Goal: Task Accomplishment & Management: Manage account settings

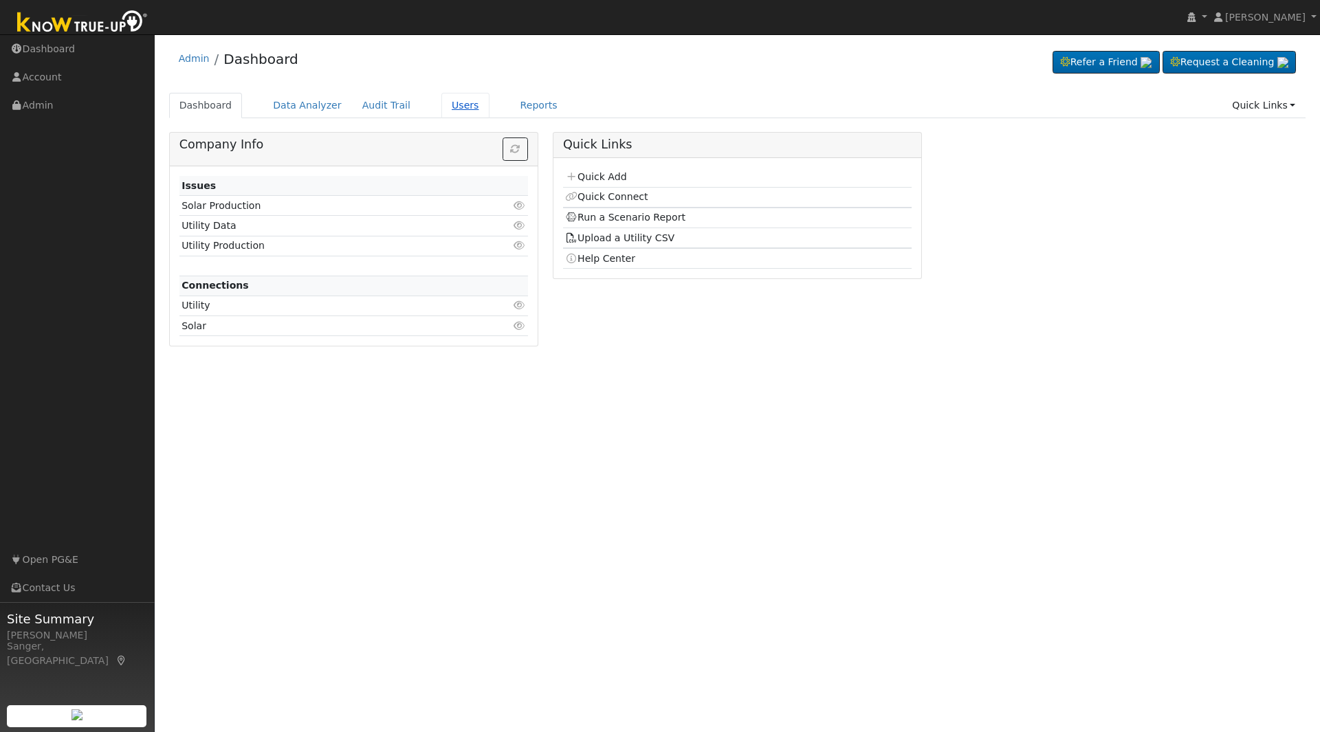
click at [441, 109] on link "Users" at bounding box center [465, 105] width 48 height 25
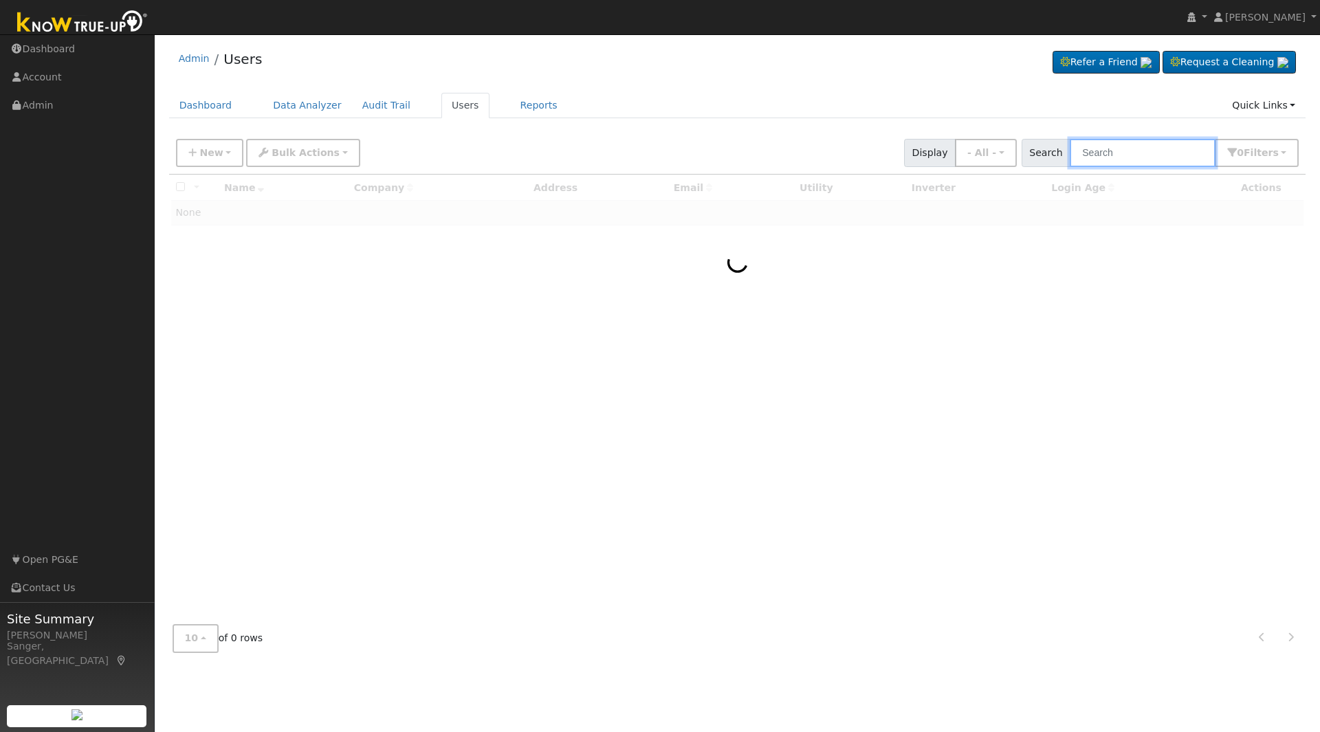
click at [1101, 153] on input "text" at bounding box center [1143, 153] width 146 height 28
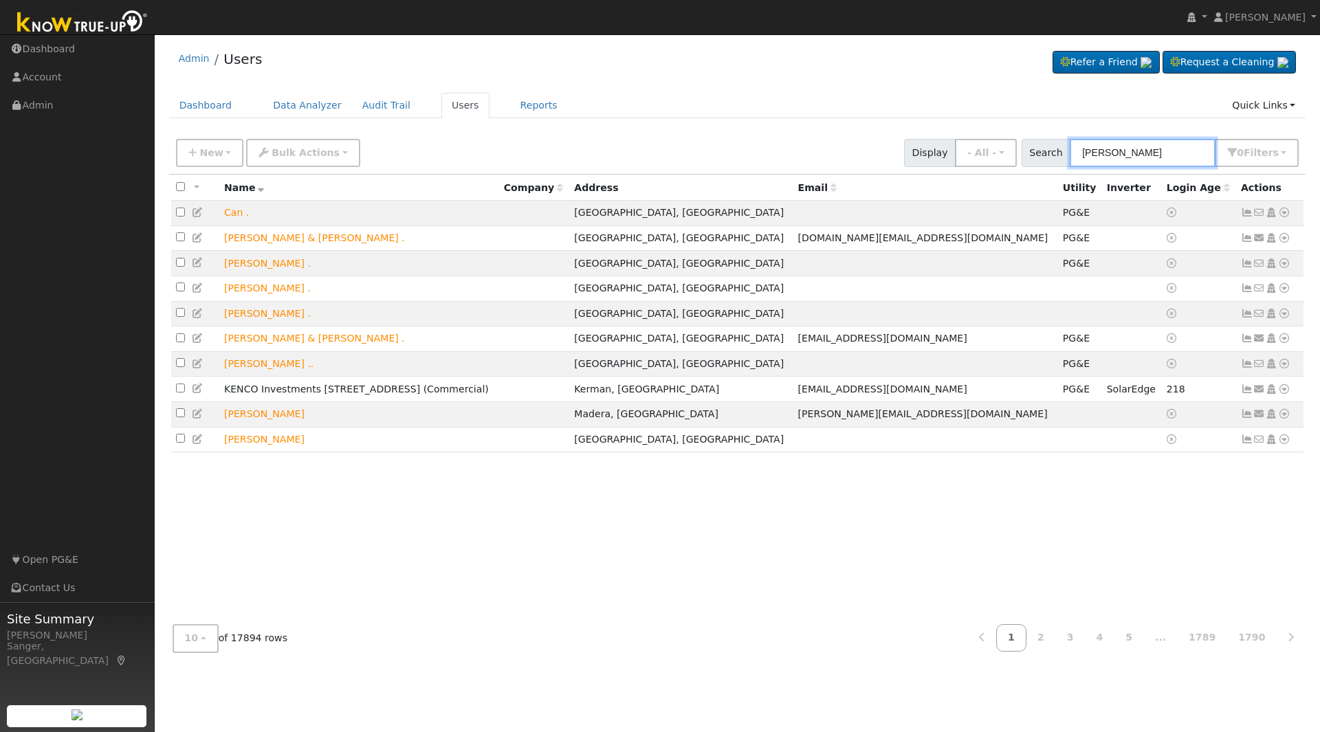
type input "ann miller"
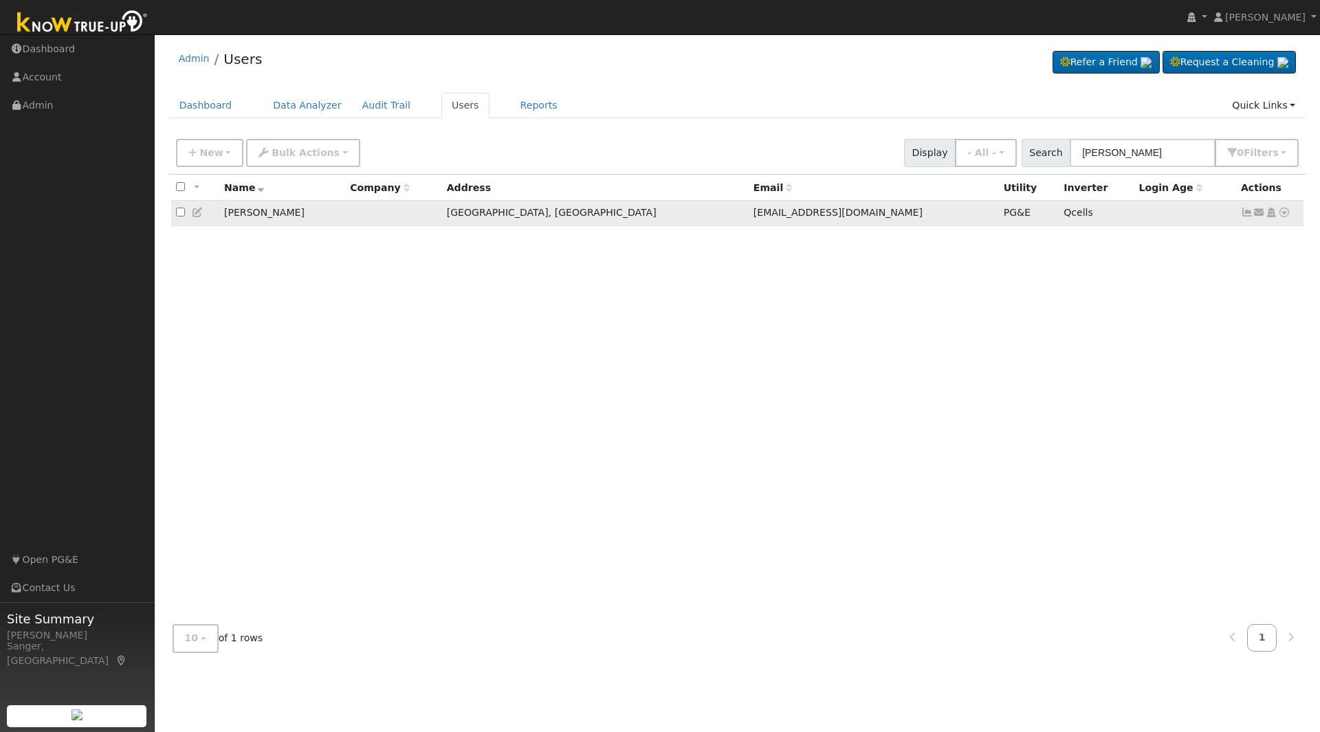
click at [1243, 214] on icon at bounding box center [1247, 213] width 12 height 10
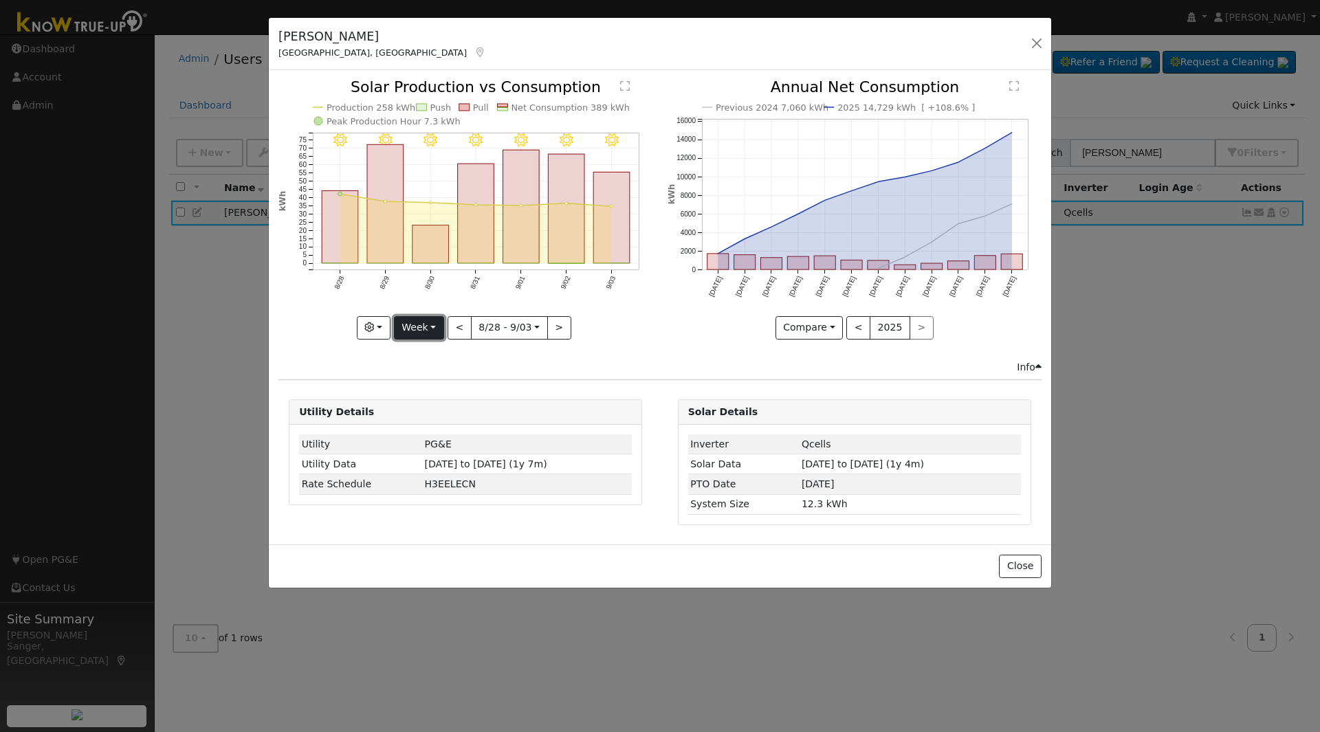
click at [413, 327] on button "Week" at bounding box center [419, 327] width 50 height 23
click at [421, 417] on link "Year" at bounding box center [443, 413] width 96 height 19
type input "2024-09-01"
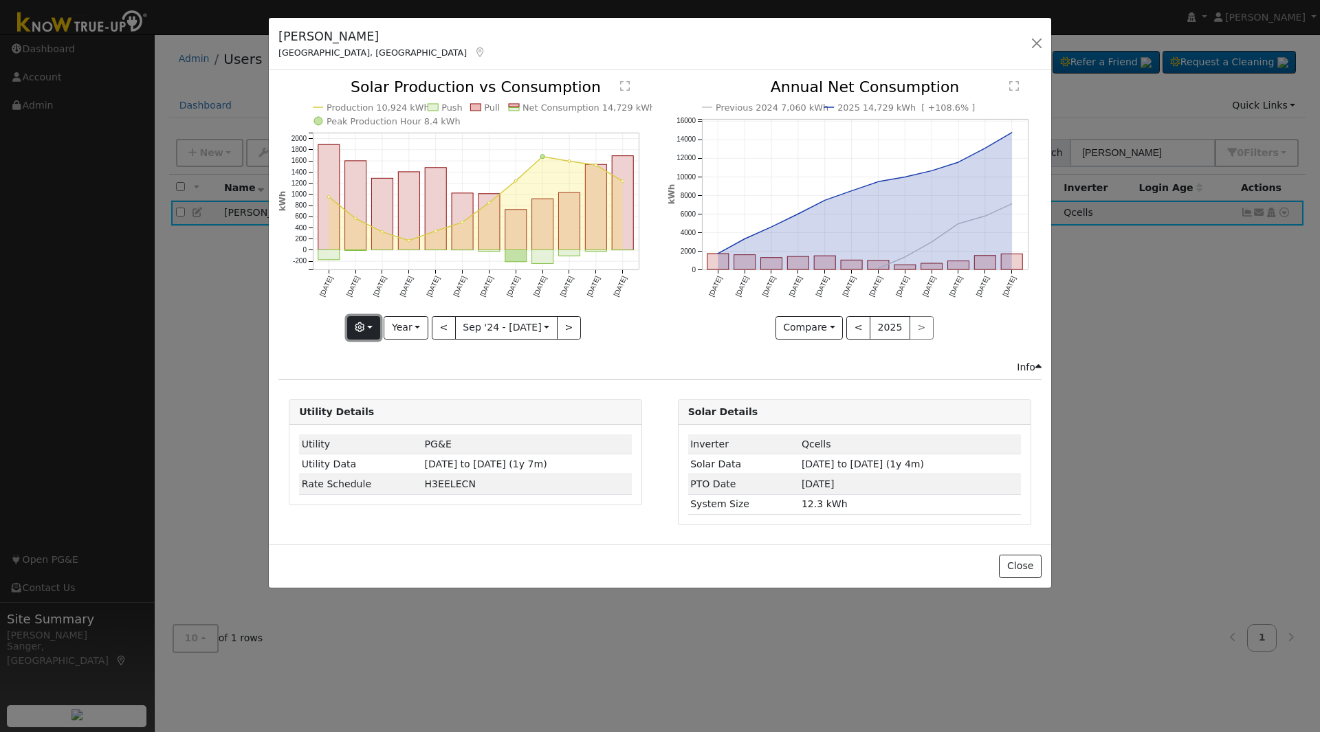
click at [356, 327] on button "button" at bounding box center [364, 327] width 34 height 23
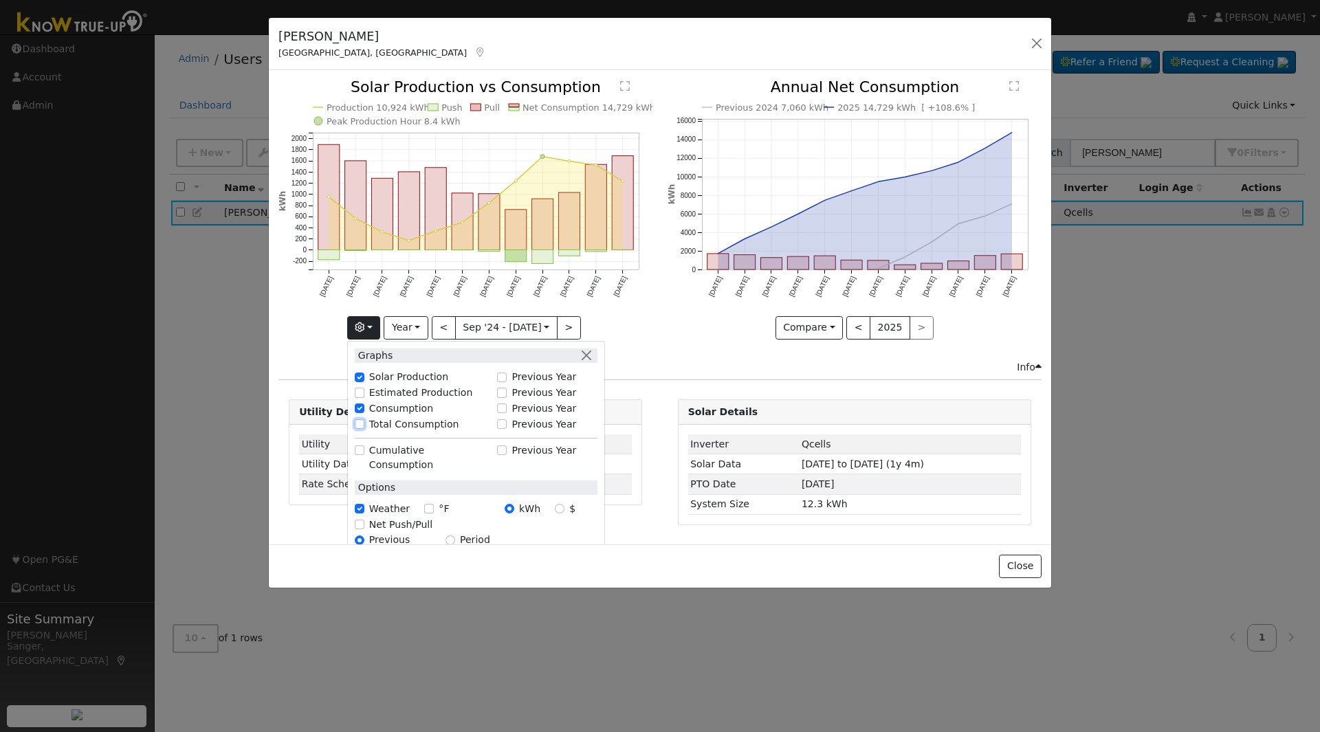
click at [363, 424] on input "Total Consumption" at bounding box center [360, 424] width 10 height 10
checkbox input "true"
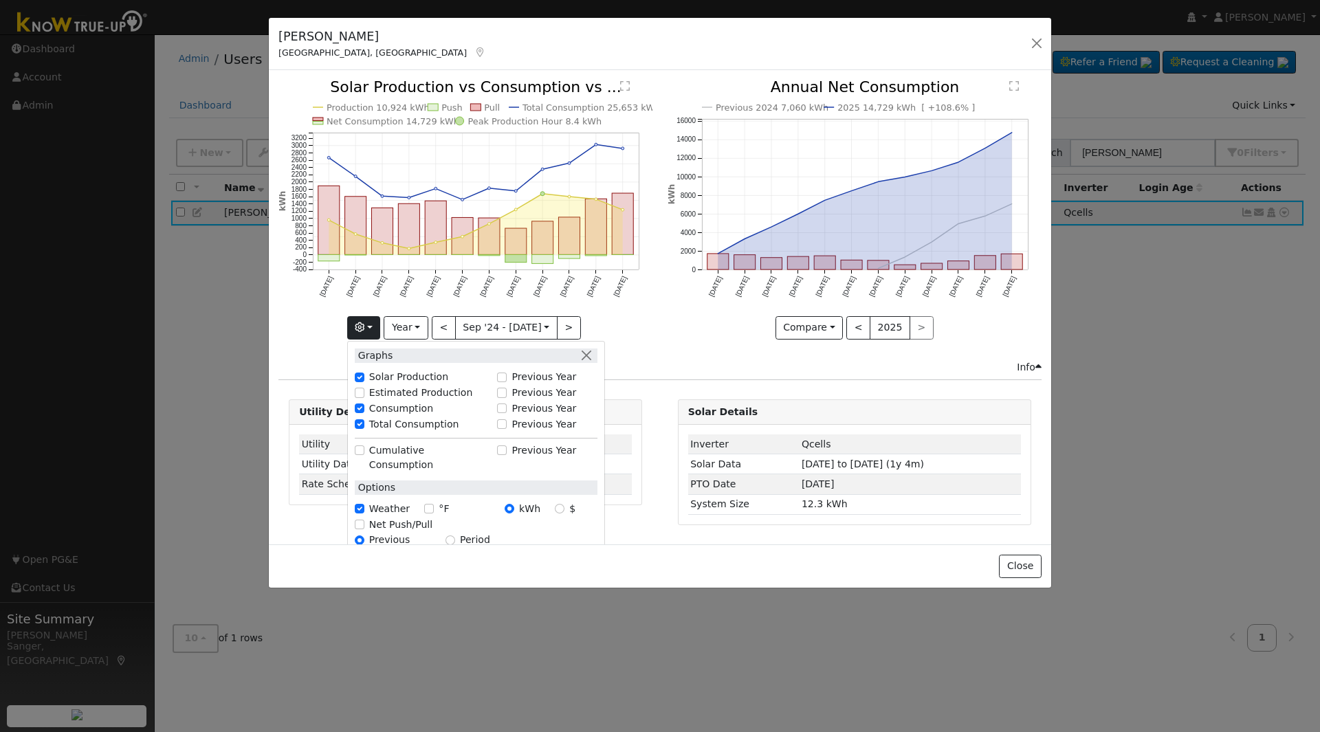
click at [712, 345] on div "Previous 2024 7,060 kWh 2025 14,729 kWh [ +108.6% ] Sep '24 Oct '24 Nov '24 Dec…" at bounding box center [854, 220] width 388 height 280
